Goal: Task Accomplishment & Management: Manage account settings

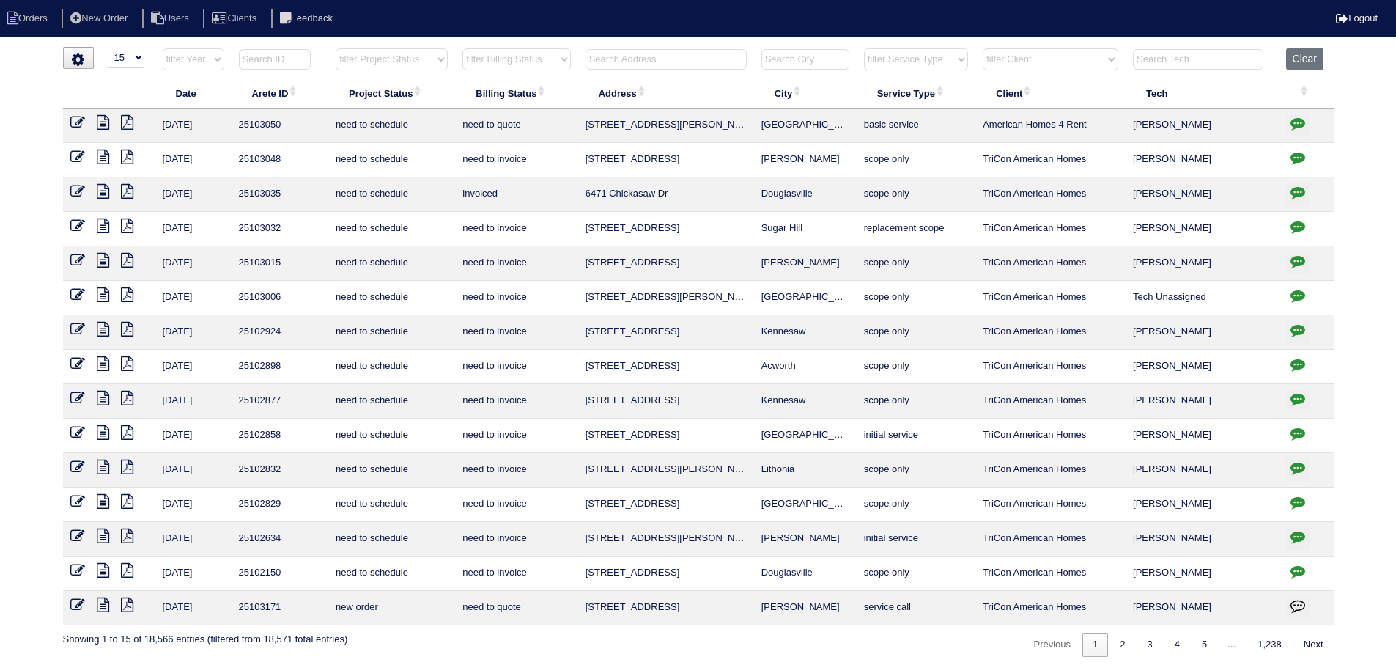
select select "15"
click at [396, 48] on select "filter Project Status -- Any Project Status -- new order assigned in progress f…" at bounding box center [392, 59] width 112 height 22
click at [336, 48] on select "filter Project Status -- Any Project Status -- new order assigned in progress f…" at bounding box center [392, 59] width 112 height 22
select select "assigned"
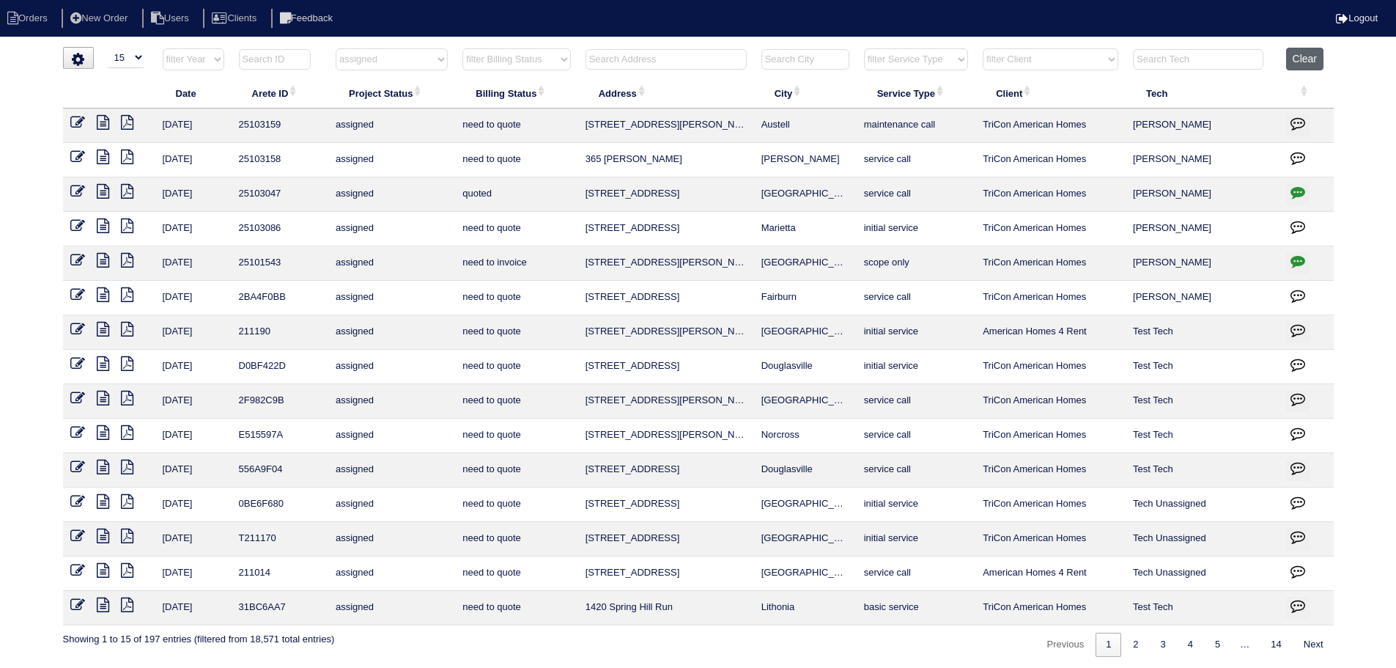
click at [1301, 63] on button "Clear" at bounding box center [1304, 59] width 37 height 23
select select
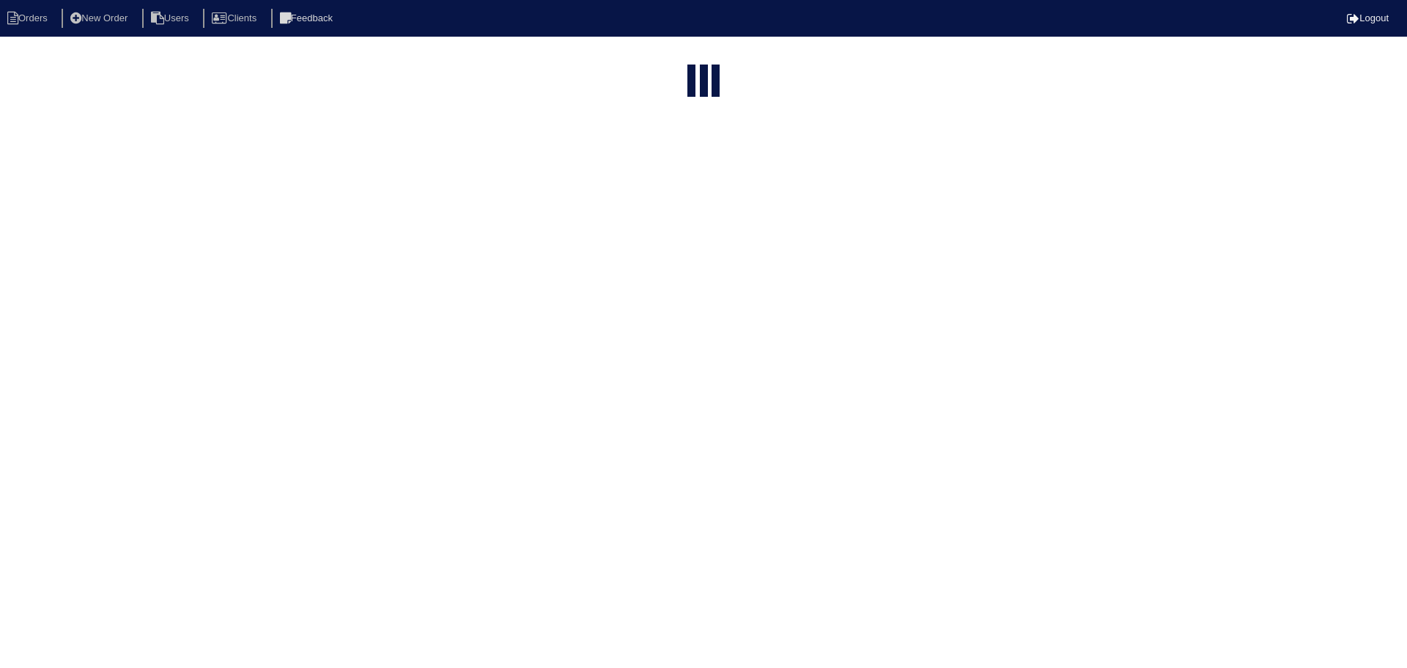
select select "15"
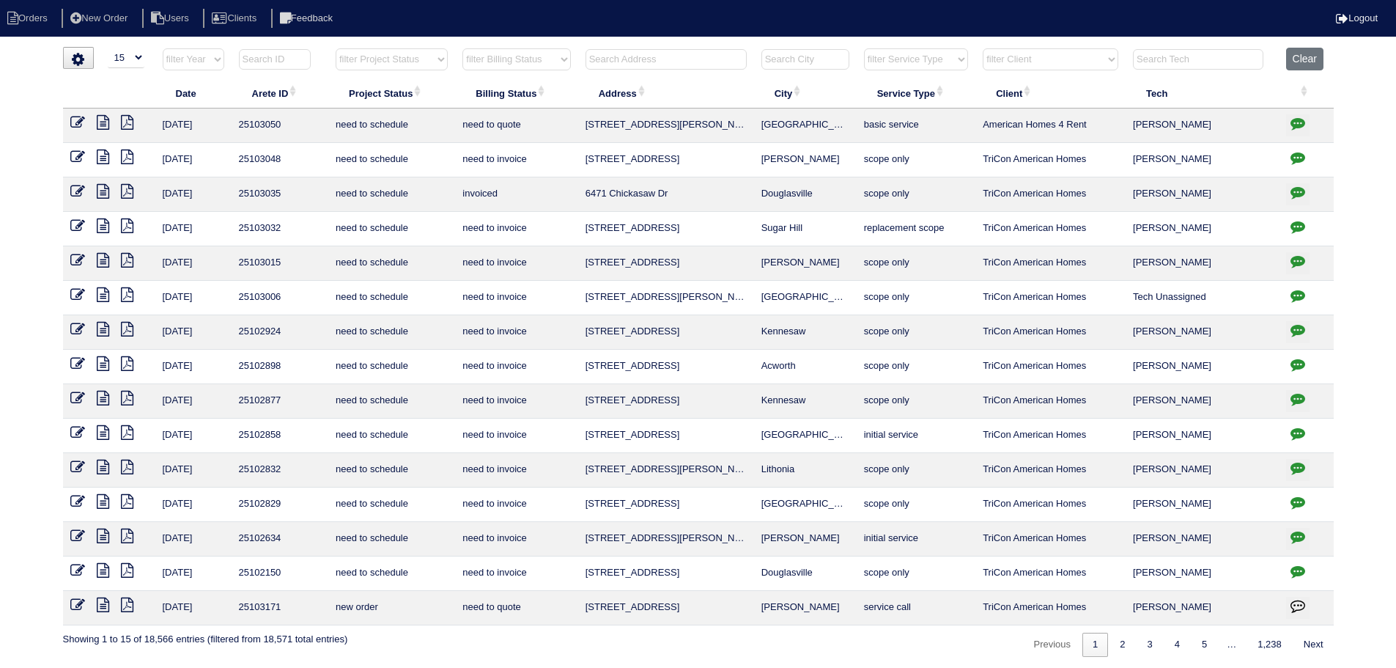
drag, startPoint x: 931, startPoint y: 53, endPoint x: 944, endPoint y: 70, distance: 21.0
click at [931, 53] on select "filter Service Type -- Any Service Type -- initial service basic service mainte…" at bounding box center [916, 59] width 104 height 22
click at [865, 48] on select "filter Service Type -- Any Service Type -- initial service basic service mainte…" at bounding box center [916, 59] width 104 height 22
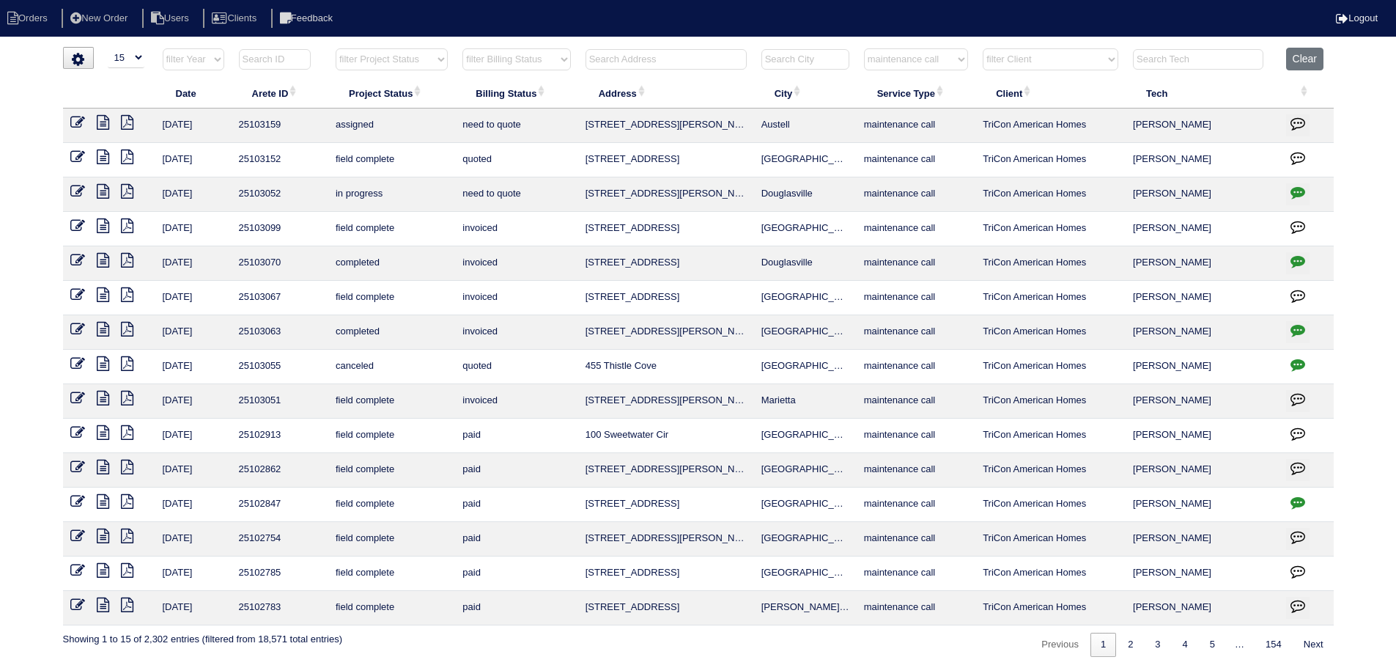
click at [923, 56] on select "filter Service Type -- Any Service Type -- initial service basic service mainte…" at bounding box center [916, 59] width 104 height 22
click at [865, 48] on select "filter Service Type -- Any Service Type -- initial service basic service mainte…" at bounding box center [916, 59] width 104 height 22
select select "service call"
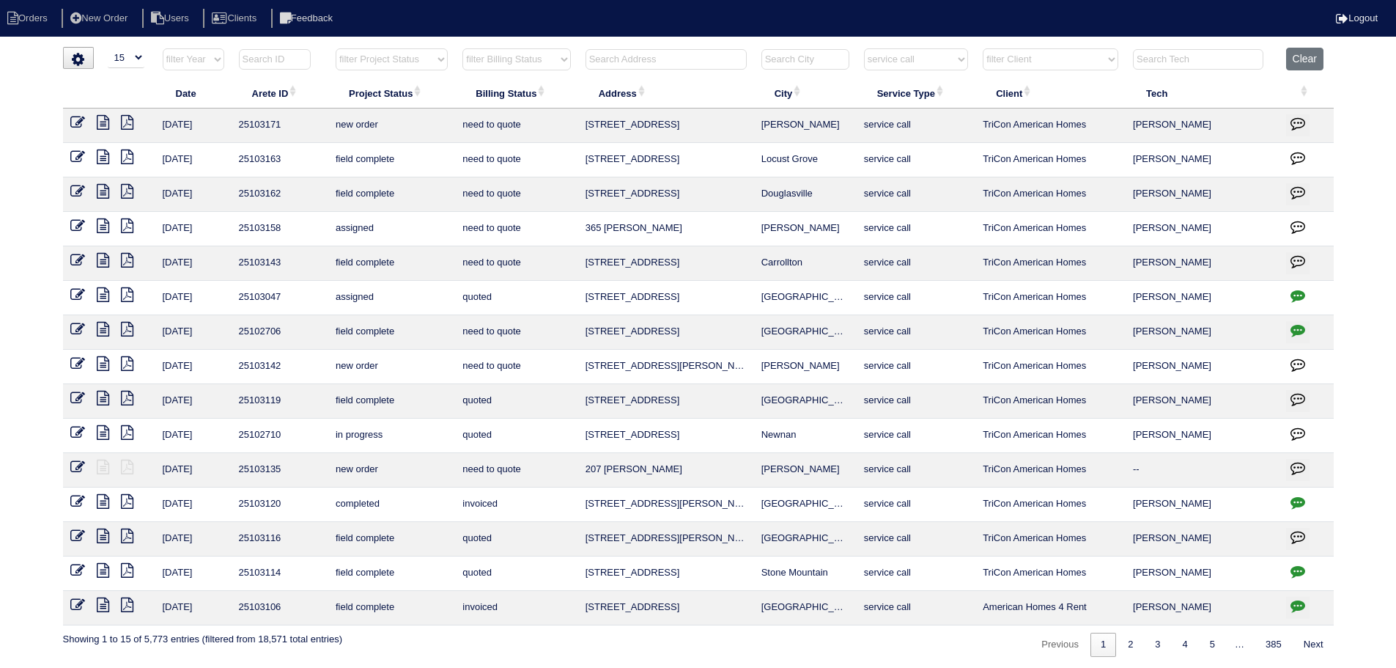
click at [1298, 336] on icon "button" at bounding box center [1297, 329] width 15 height 15
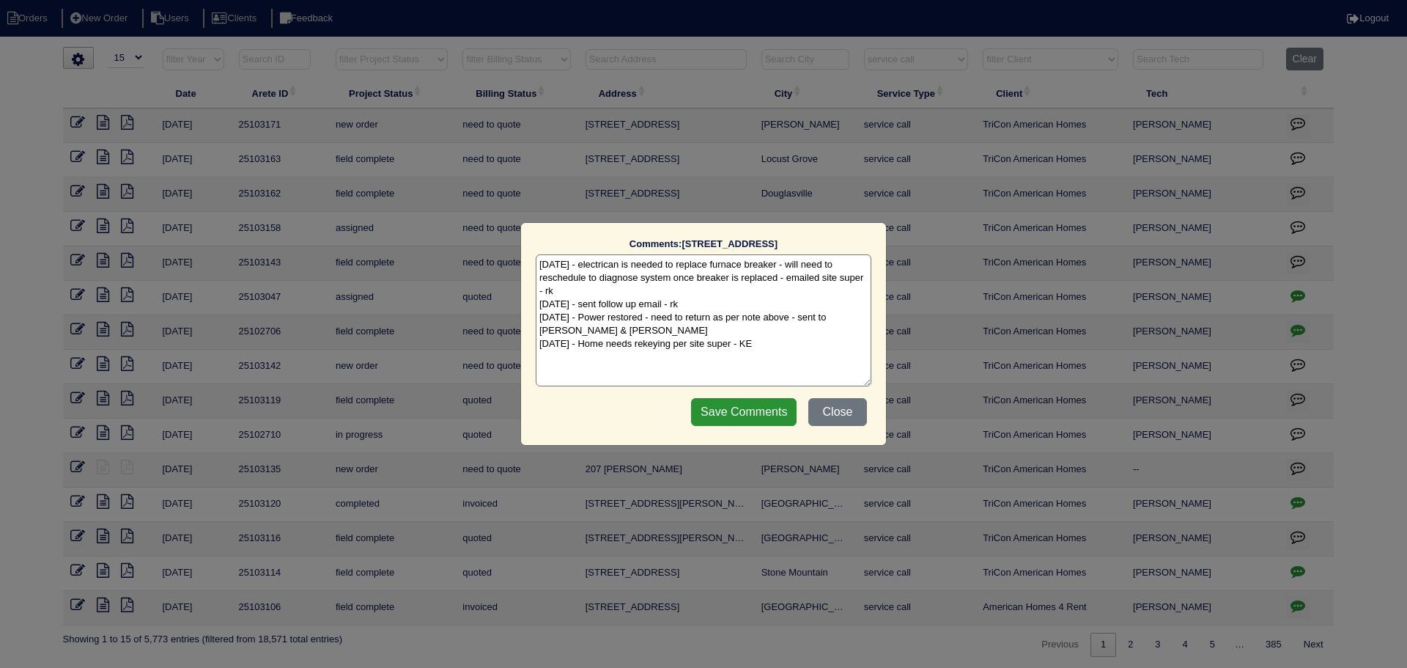
click at [1298, 336] on div "Comments: 3394 Kenland Rd SE The comments on file have changed since you starte…" at bounding box center [703, 334] width 1407 height 668
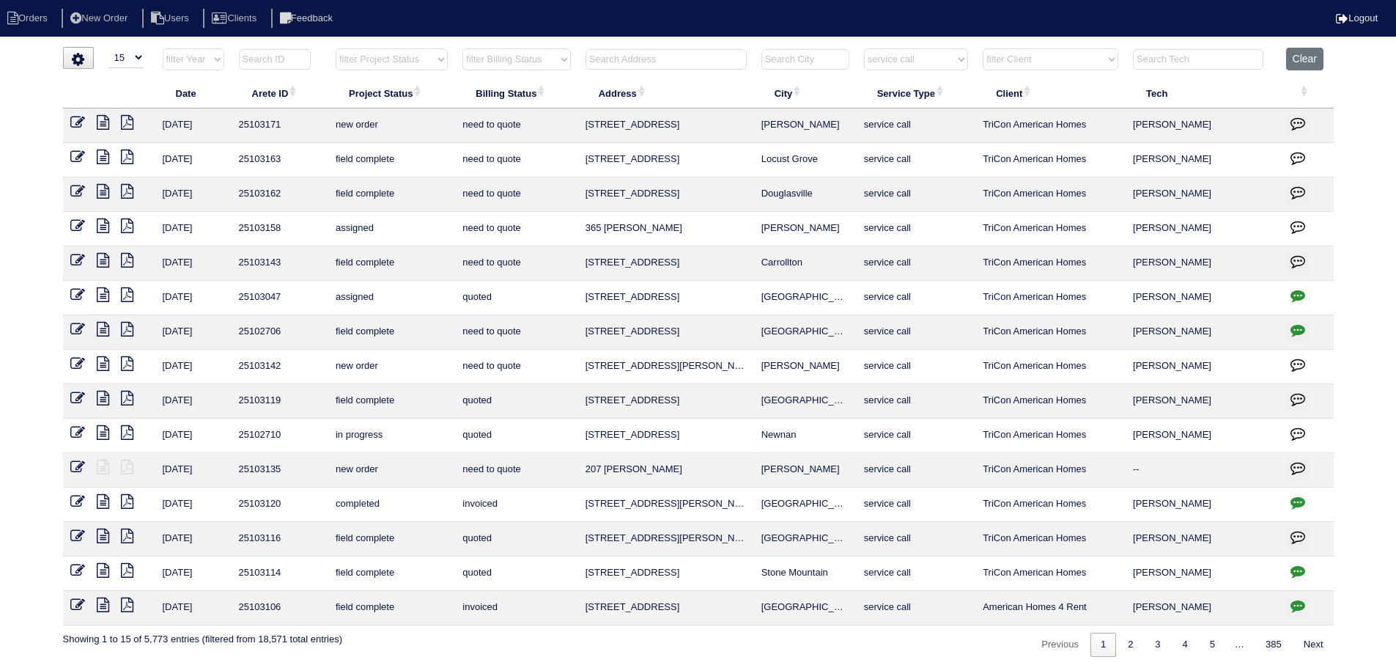
click at [77, 286] on td at bounding box center [109, 298] width 92 height 34
click at [75, 293] on icon at bounding box center [77, 294] width 15 height 15
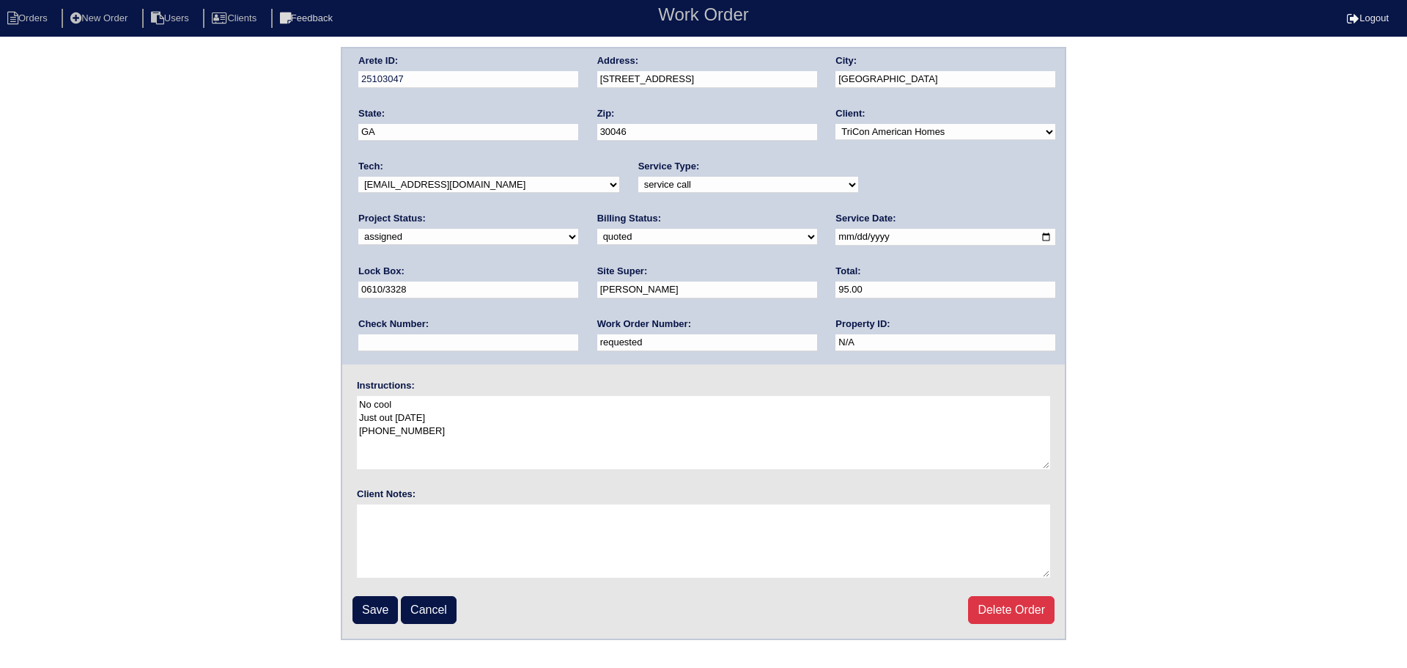
drag, startPoint x: 930, startPoint y: 185, endPoint x: 926, endPoint y: 193, distance: 8.9
click at [578, 229] on select "new order assigned in progress field complete need to schedule admin review arc…" at bounding box center [468, 237] width 220 height 16
select select "in progress"
click at [578, 229] on select "new order assigned in progress field complete need to schedule admin review arc…" at bounding box center [468, 237] width 220 height 16
click at [350, 610] on fieldset "Arete ID: 25103047 Address: 1321 Charter Oaks Ln City: Lawrenceville State: GA …" at bounding box center [703, 343] width 723 height 590
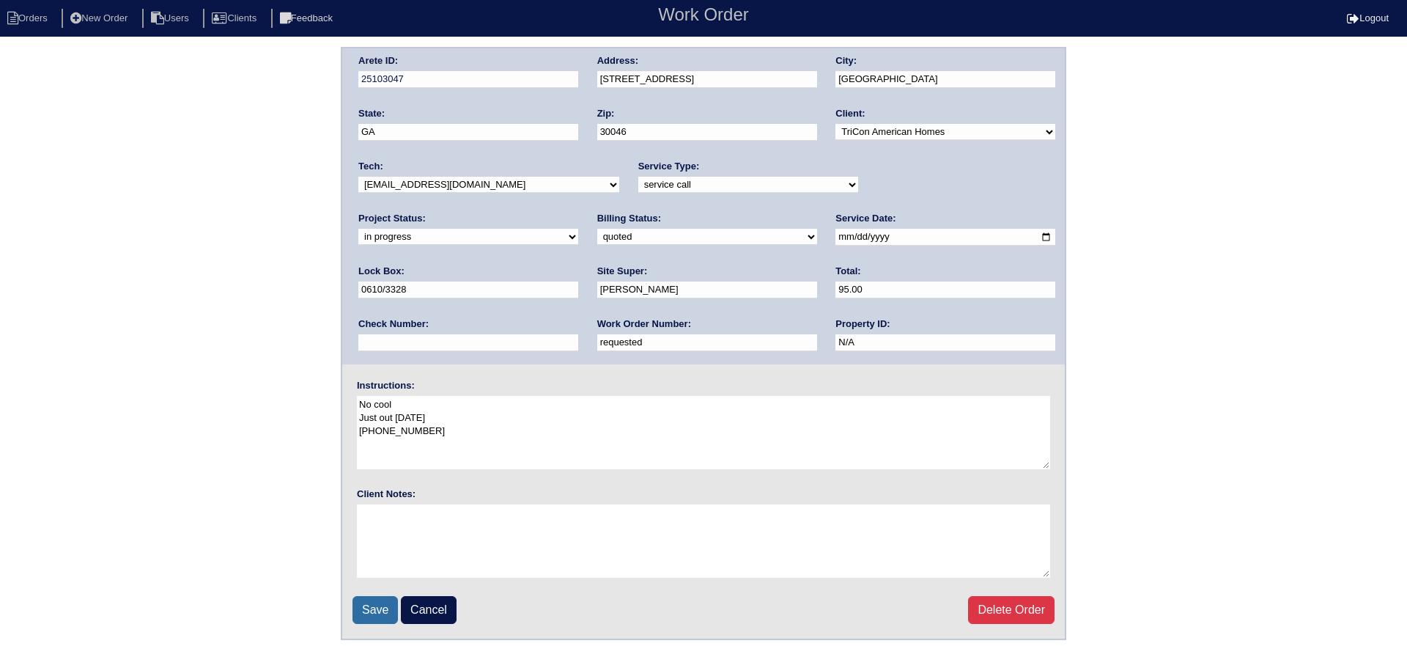
click at [363, 610] on input "Save" at bounding box center [374, 610] width 45 height 28
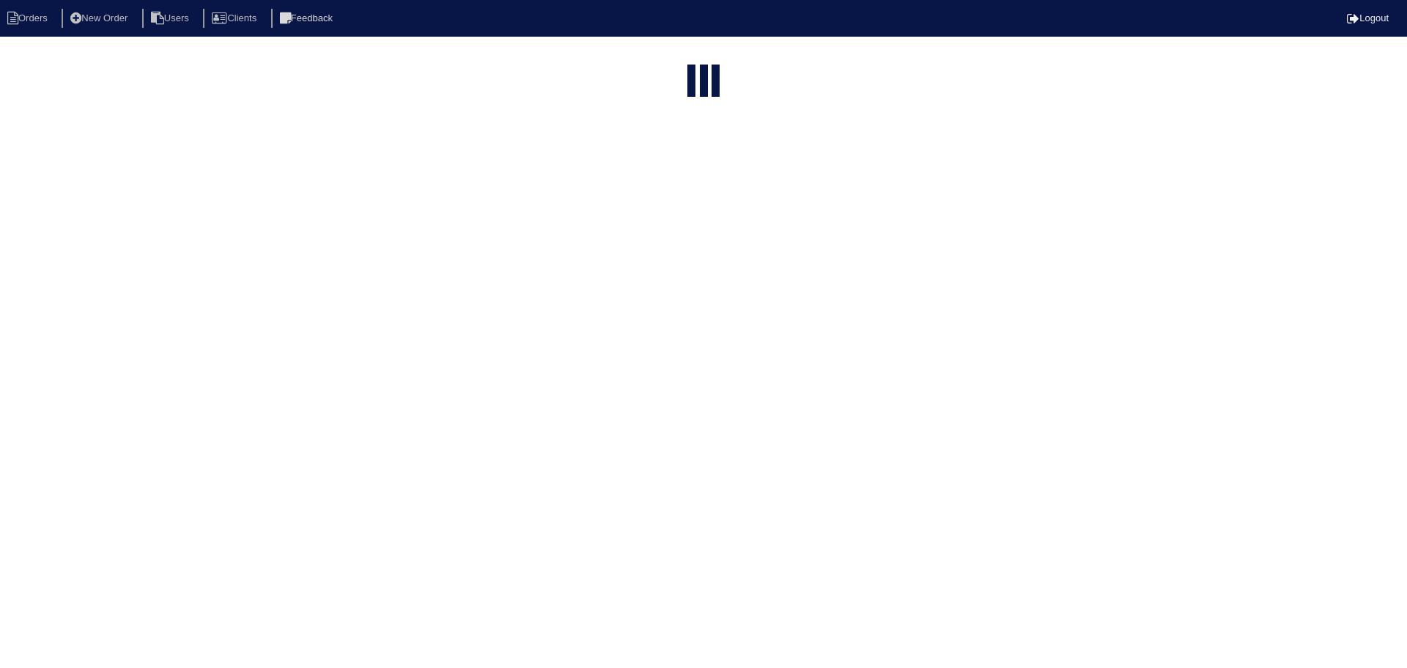
select select "15"
select select "service call"
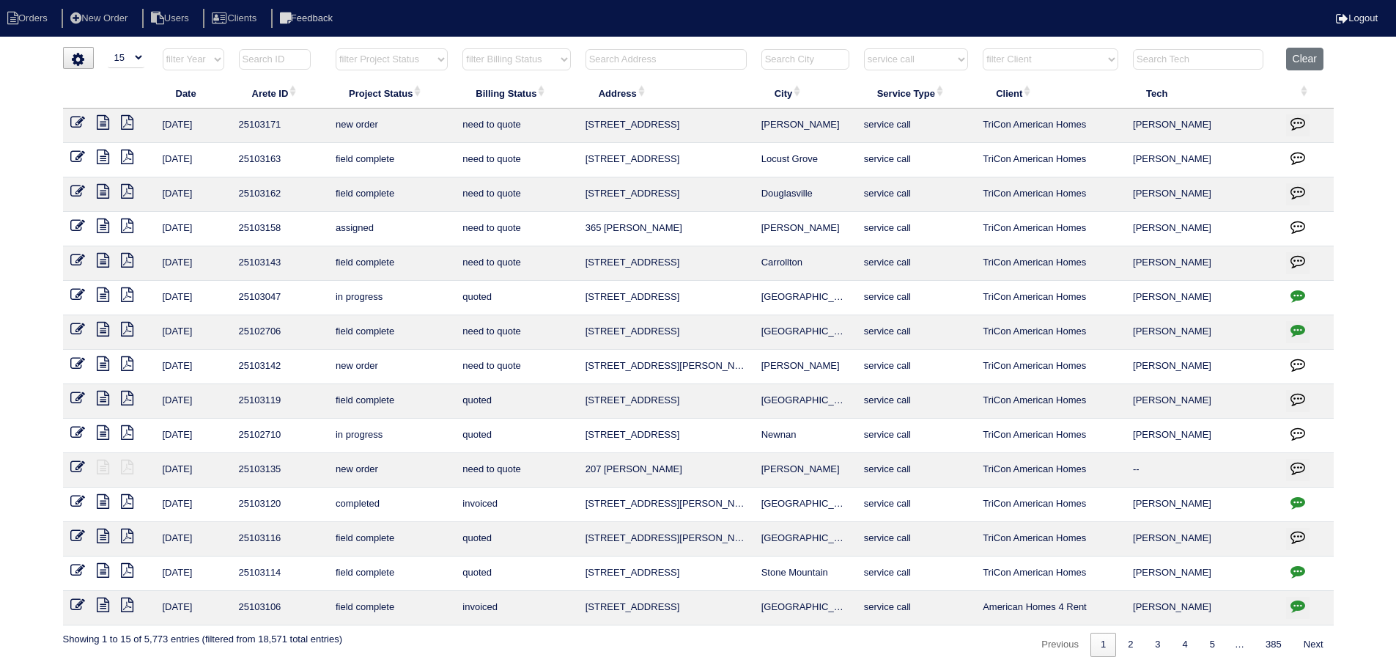
click at [101, 262] on icon at bounding box center [103, 260] width 12 height 15
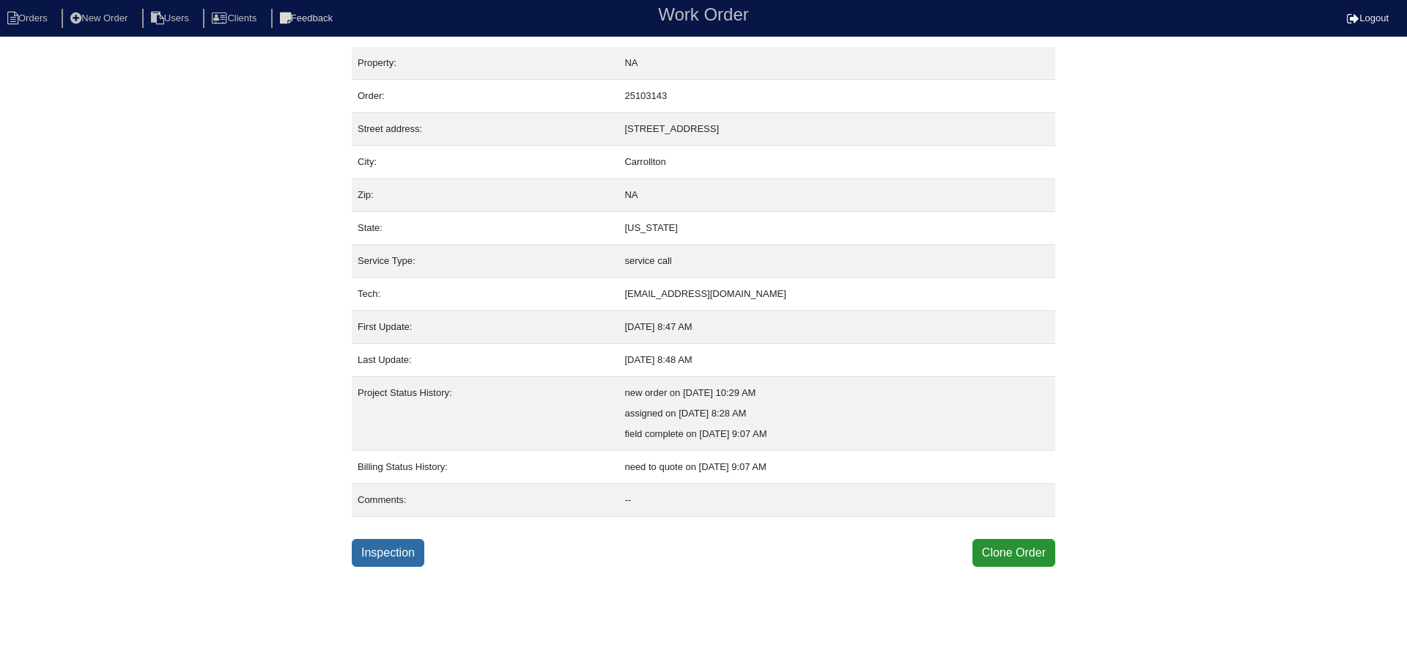
click at [394, 544] on link "Inspection" at bounding box center [388, 553] width 73 height 28
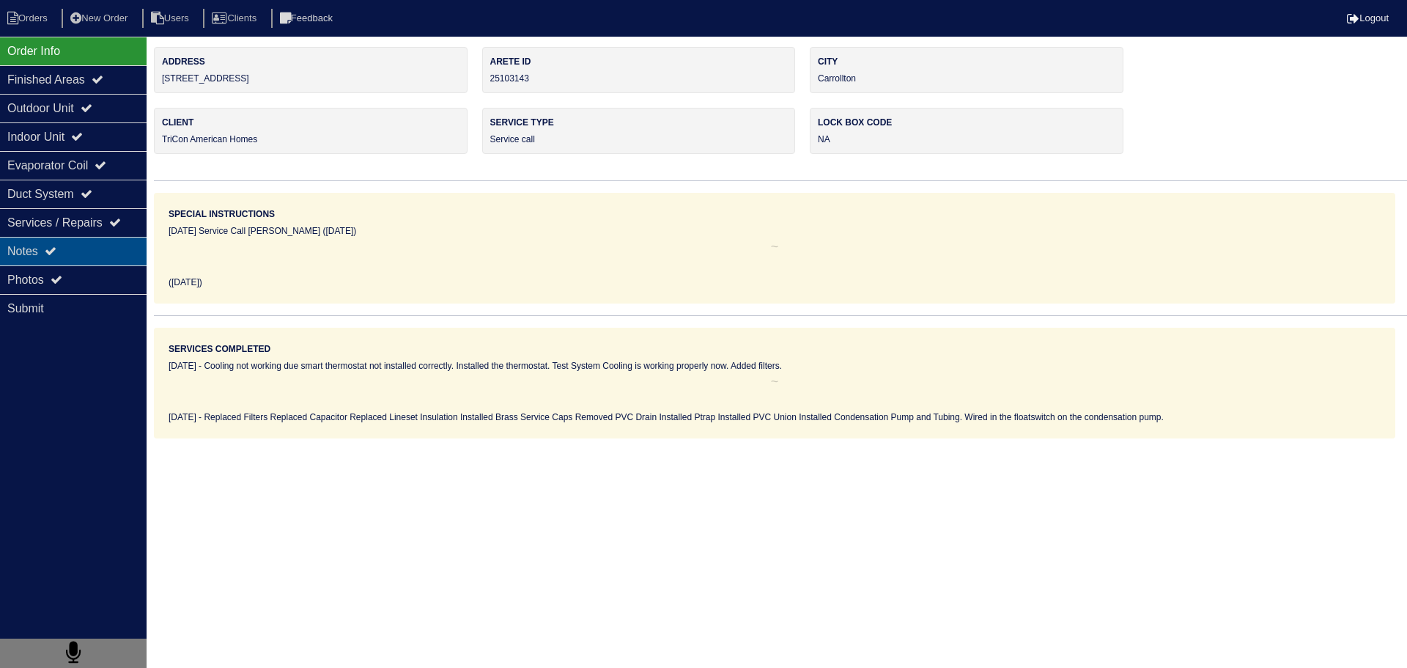
click at [85, 256] on div "Notes" at bounding box center [73, 251] width 147 height 29
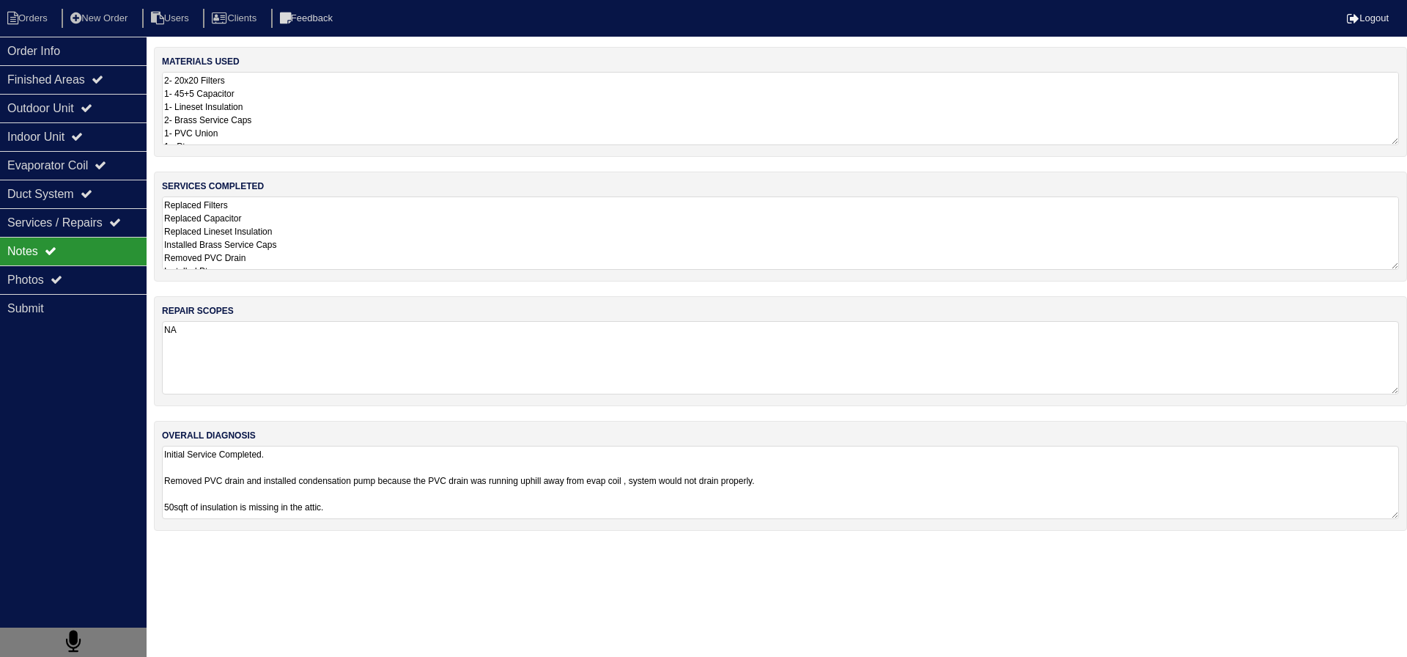
click at [385, 226] on textarea "Replaced Filters Replaced Capacitor Replaced Lineset Insulation Installed Brass…" at bounding box center [780, 232] width 1237 height 73
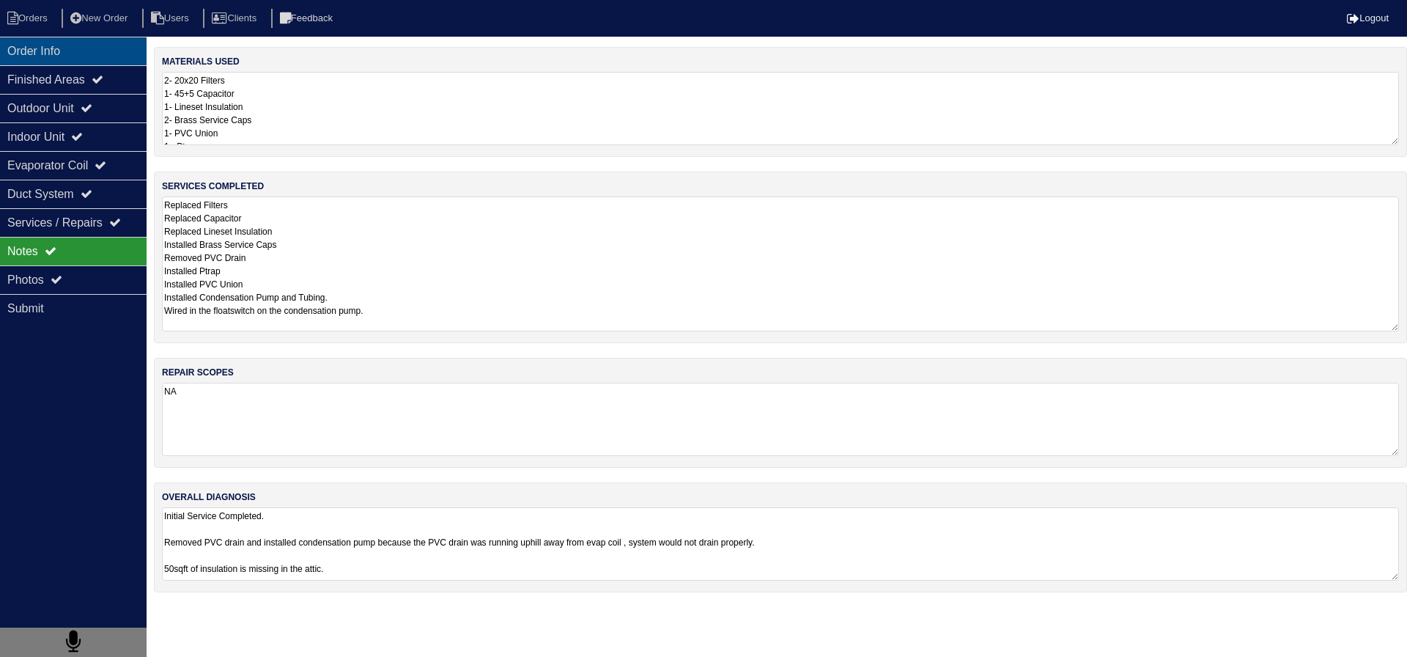
click at [111, 52] on div "Order Info" at bounding box center [73, 51] width 147 height 29
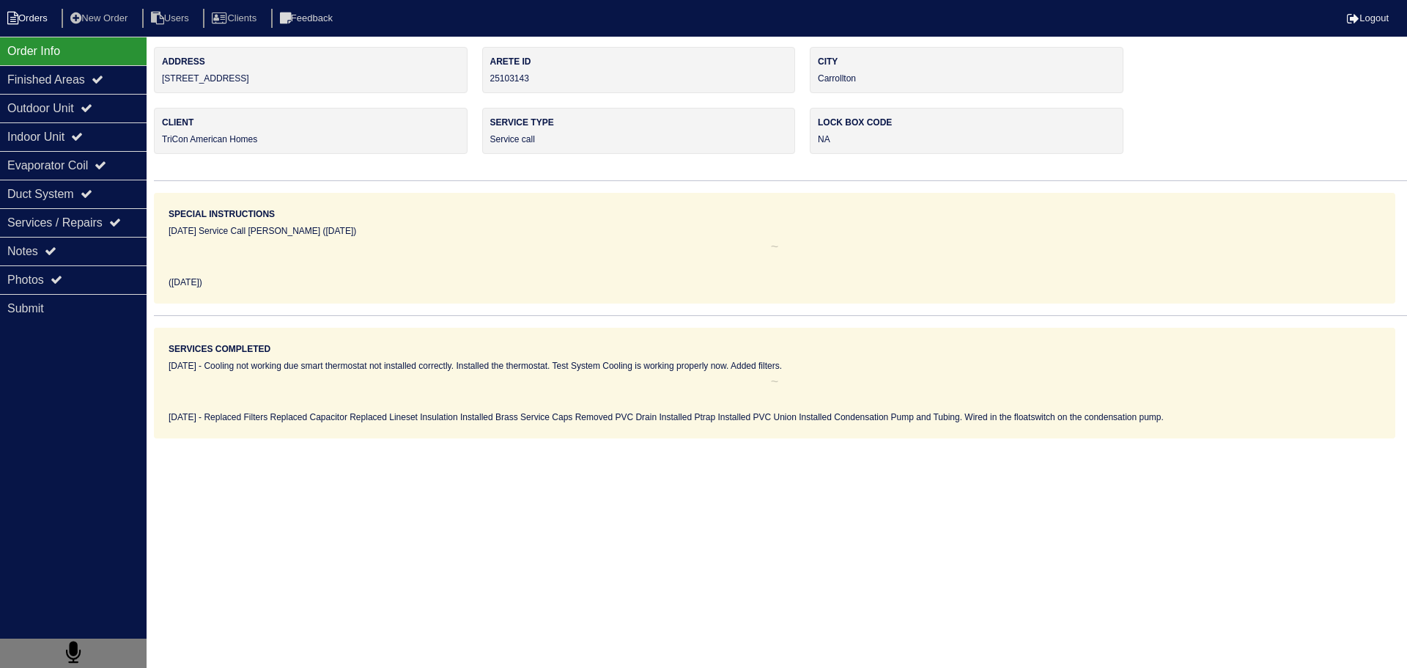
click at [32, 21] on li "Orders" at bounding box center [29, 19] width 59 height 20
select select "15"
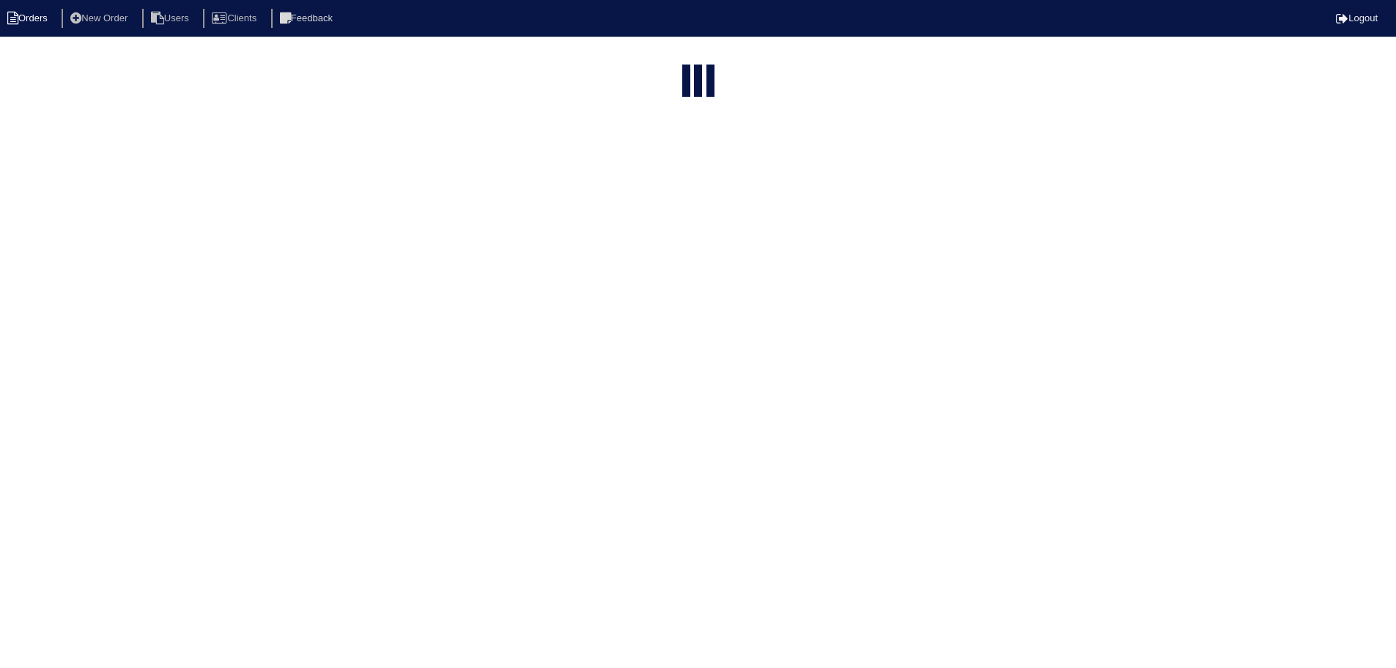
select select "service call"
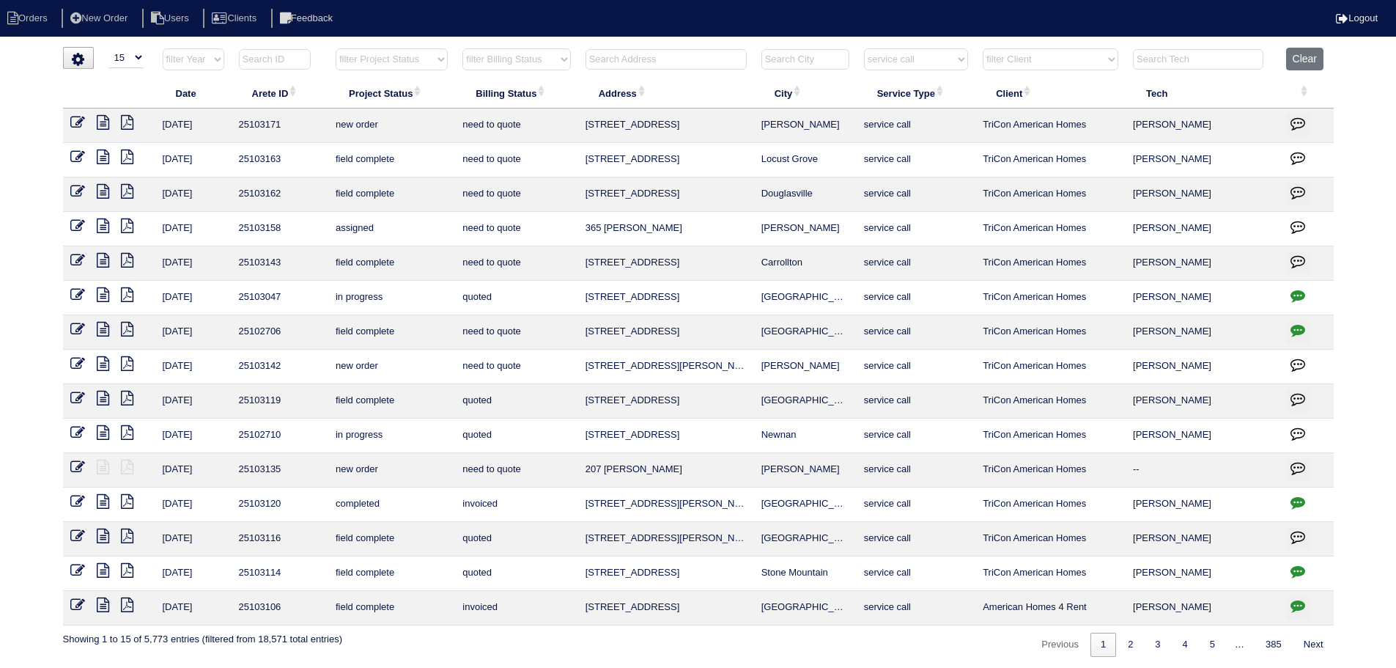
click at [103, 185] on icon at bounding box center [103, 191] width 12 height 15
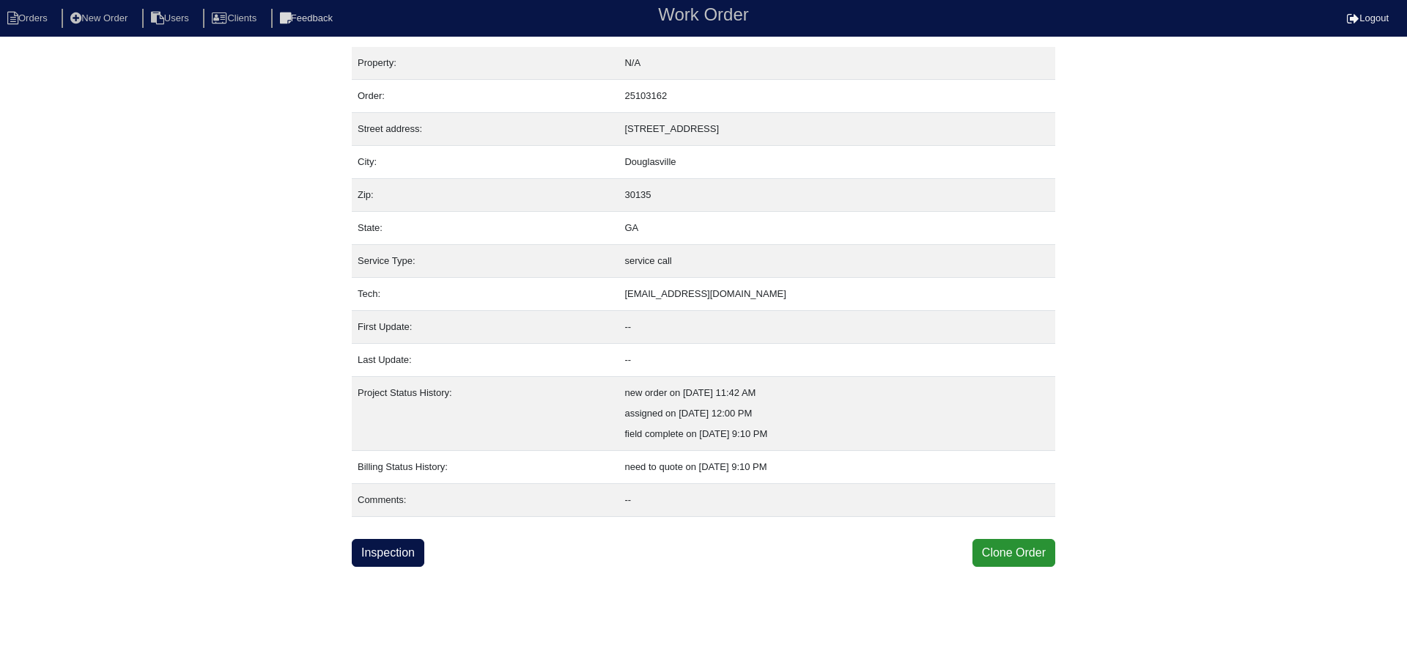
click at [391, 537] on div "Property: N/A Order: 25103162 Street address: [STREET_ADDRESS] City: [GEOGRAPHI…" at bounding box center [703, 307] width 703 height 520
click at [392, 538] on div "Property: N/A Order: 25103162 Street address: 4365 Rosestone Ct City: Douglasvi…" at bounding box center [703, 307] width 703 height 520
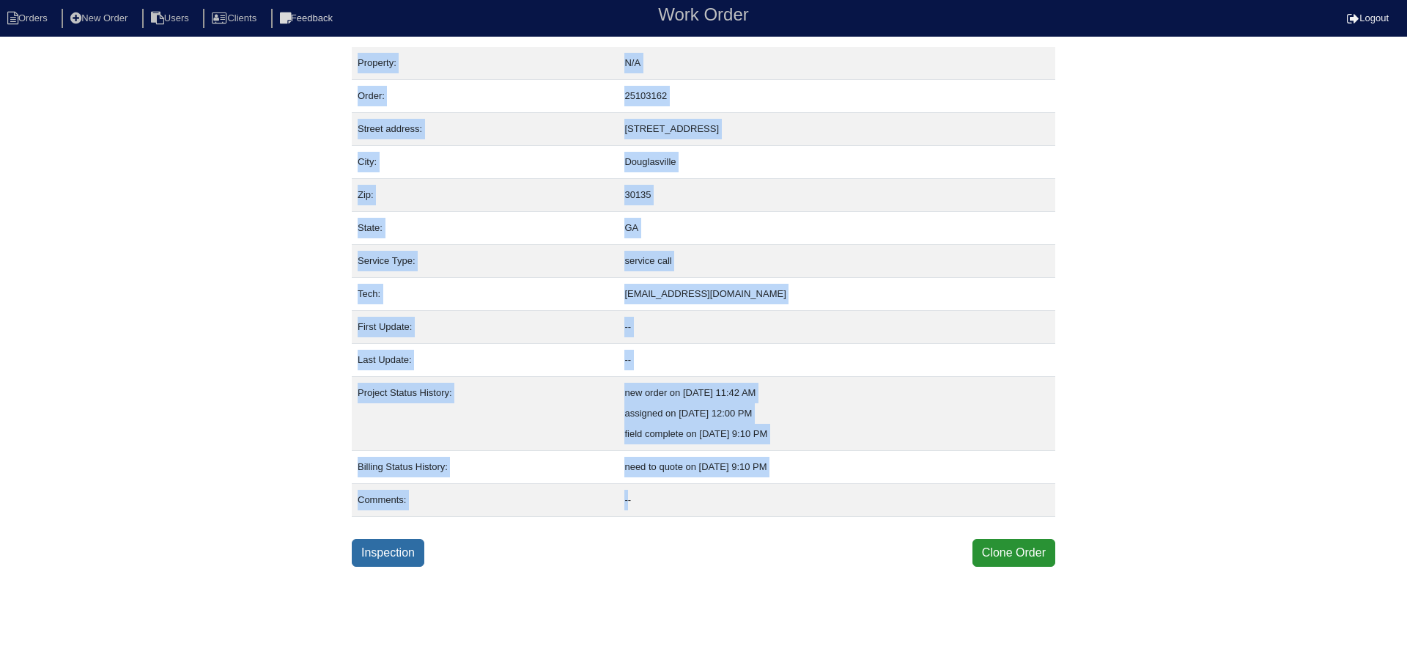
click at [393, 539] on div "Property: N/A Order: 25103162 Street address: 4365 Rosestone Ct City: Douglasvi…" at bounding box center [703, 307] width 703 height 520
click at [393, 541] on link "Inspection" at bounding box center [388, 553] width 73 height 28
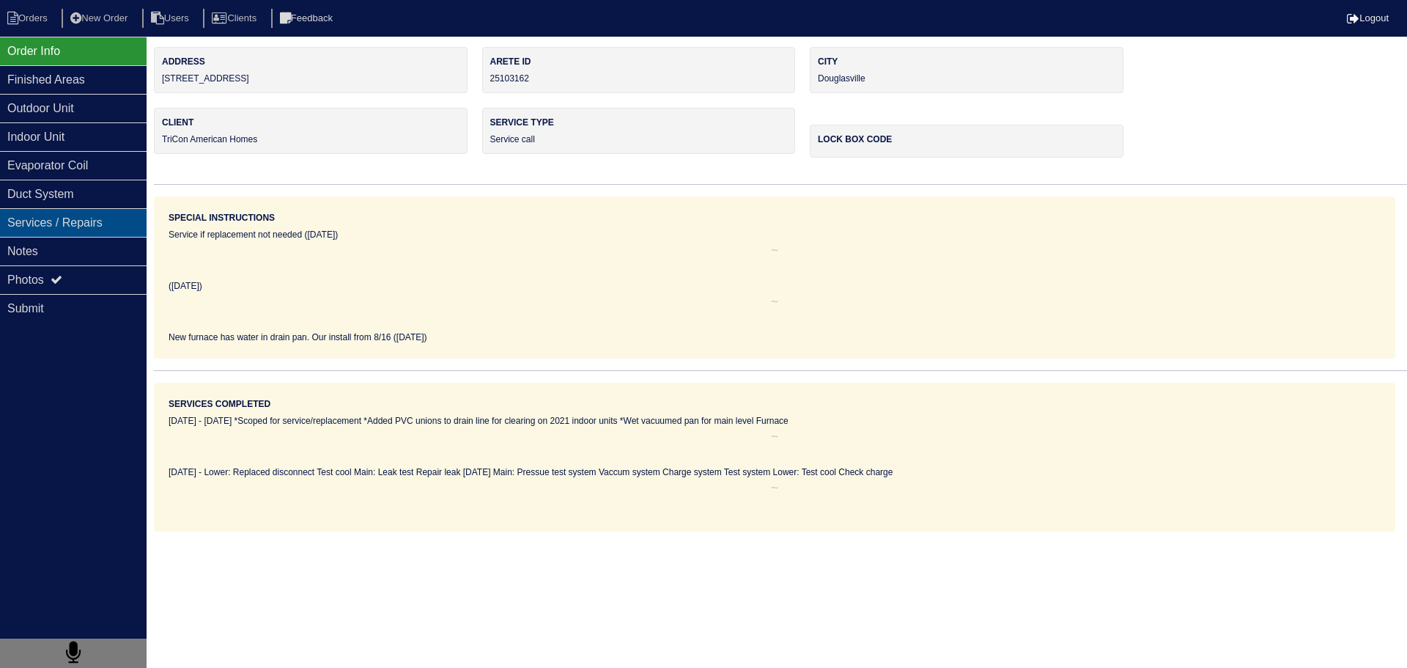
click at [121, 235] on div "Services / Repairs" at bounding box center [73, 222] width 147 height 29
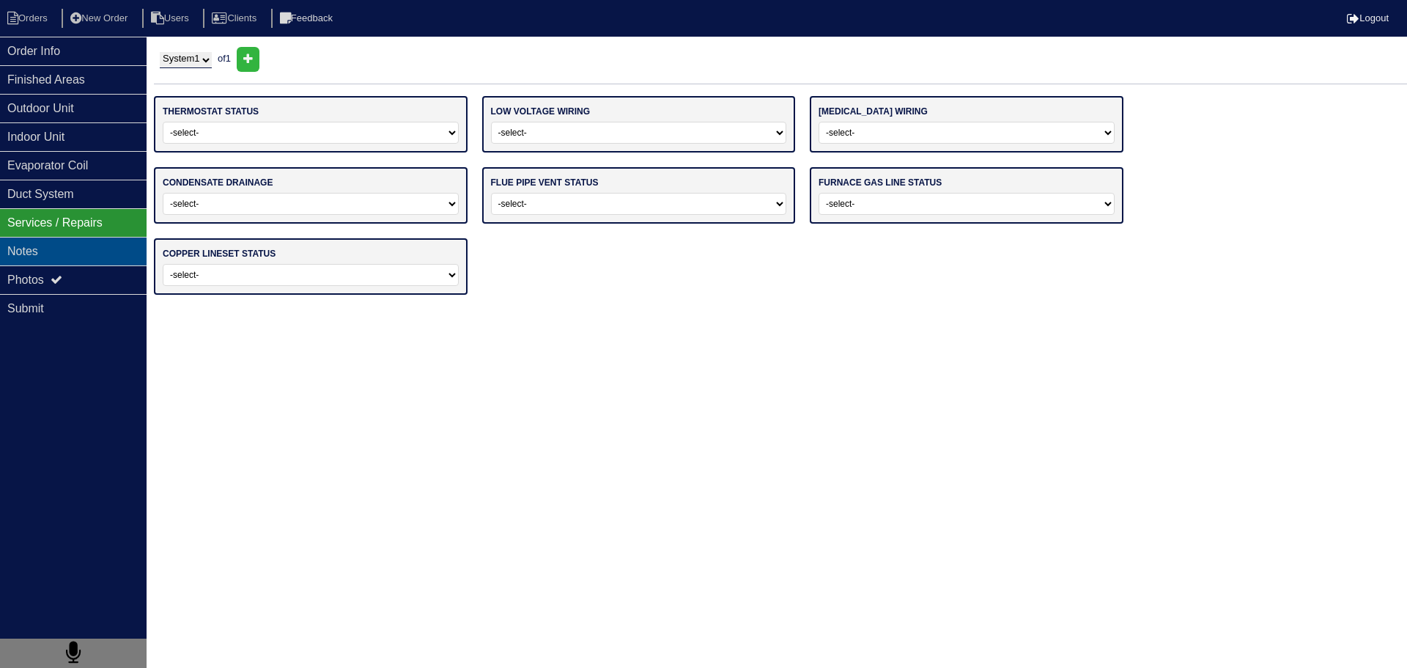
click at [109, 250] on div "Notes" at bounding box center [73, 251] width 147 height 29
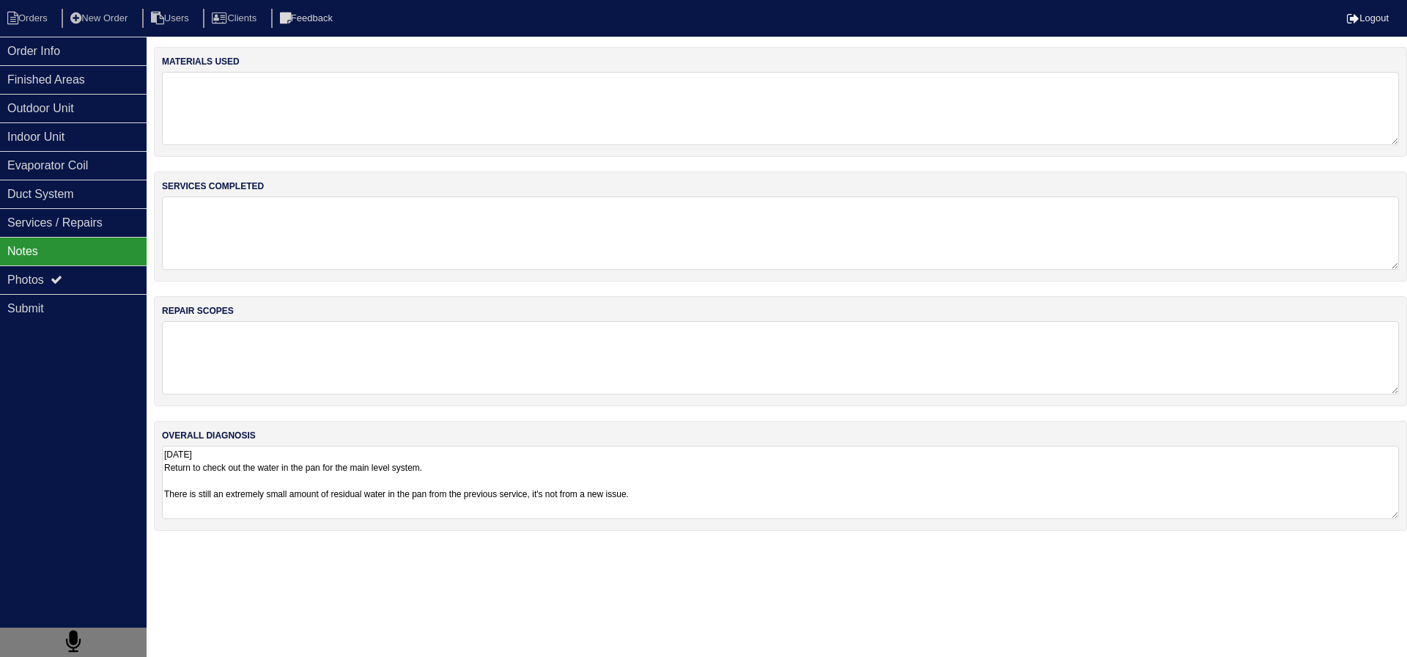
click at [256, 459] on textarea "8/27/25 Return to check out the water in the pan for the main level system. The…" at bounding box center [780, 482] width 1237 height 73
click at [86, 46] on div "Order Info" at bounding box center [73, 51] width 147 height 29
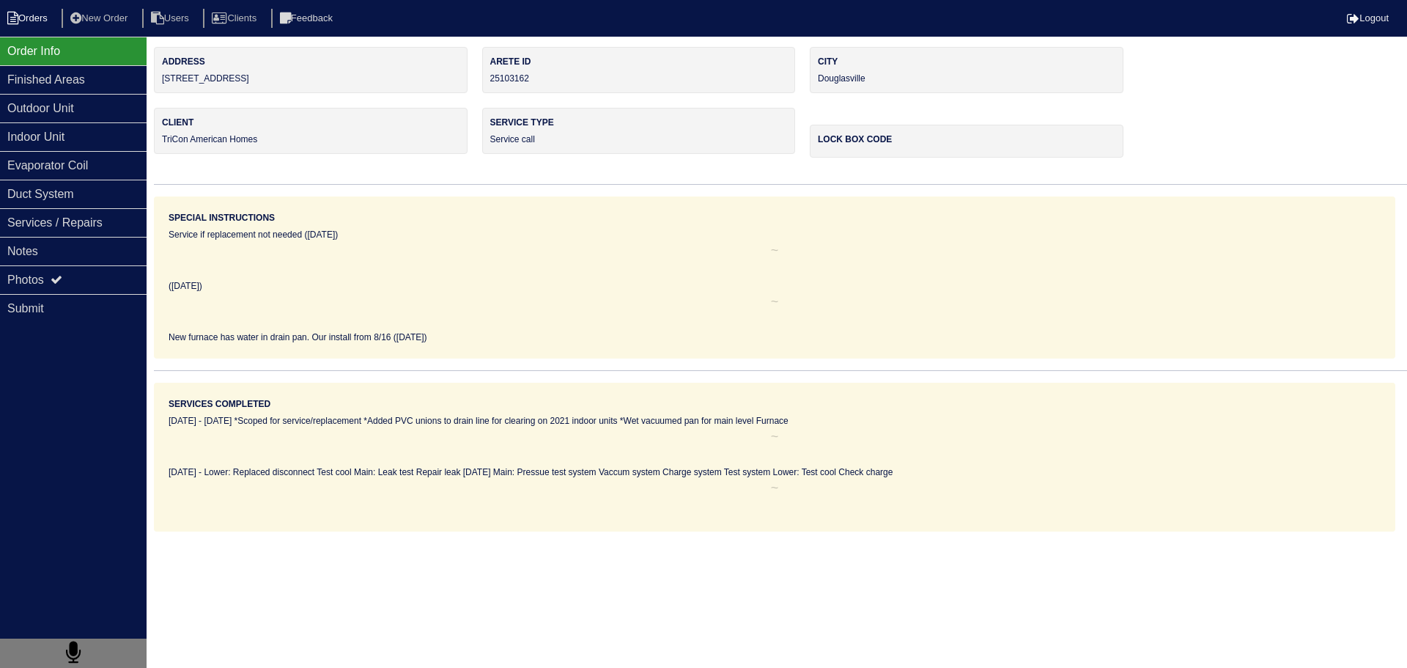
click at [50, 18] on li "Orders" at bounding box center [29, 19] width 59 height 20
select select "15"
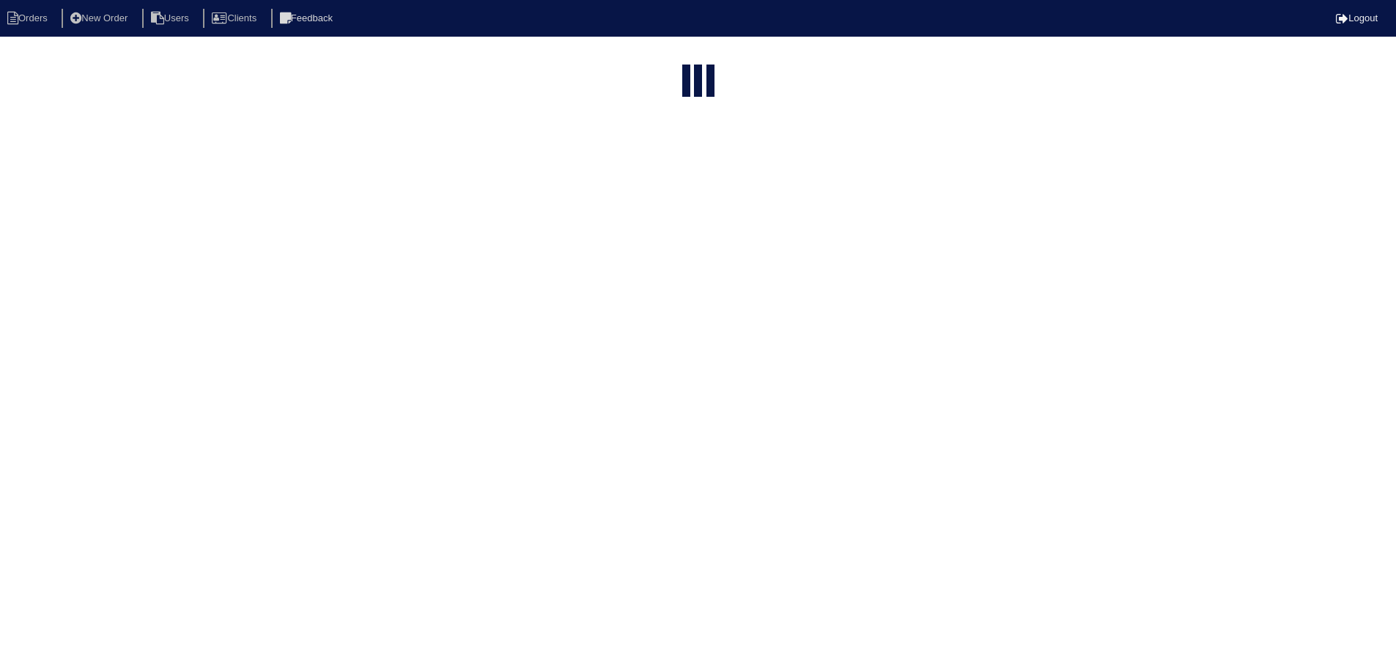
select select "service call"
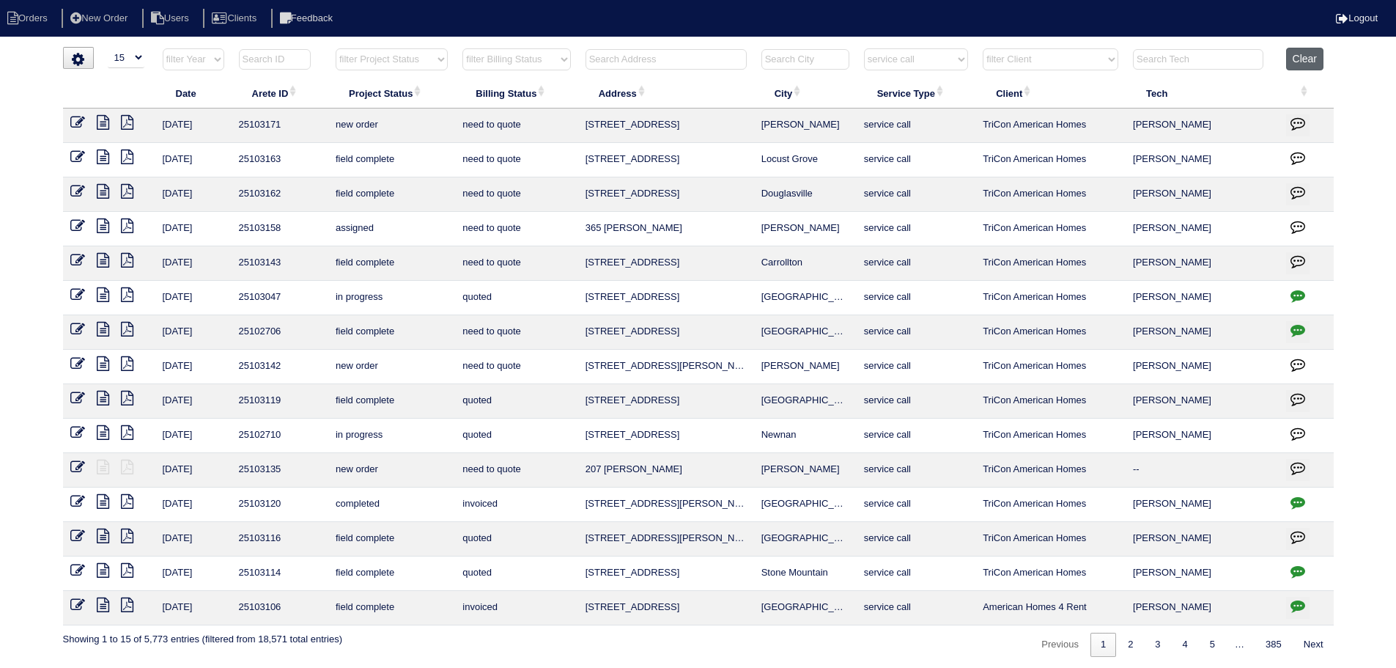
click at [1305, 62] on button "Clear" at bounding box center [1304, 59] width 37 height 23
select select
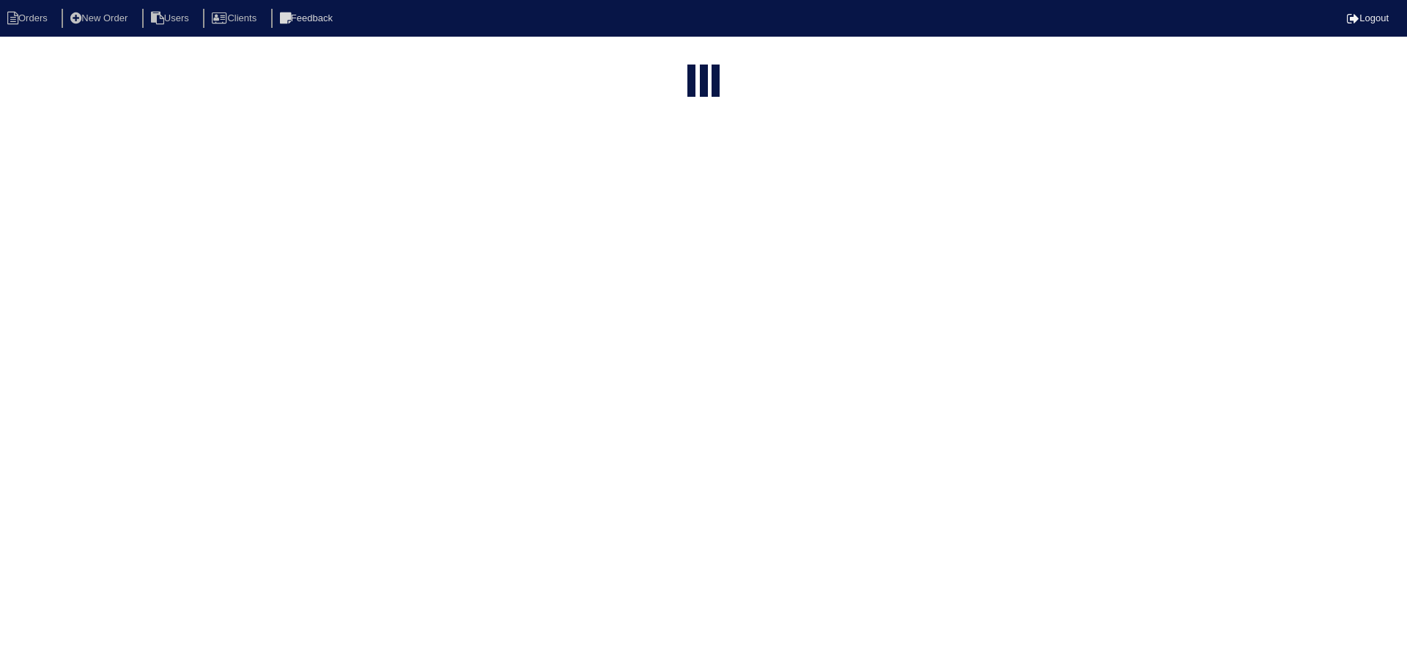
select select "15"
